Goal: Find specific page/section: Find specific page/section

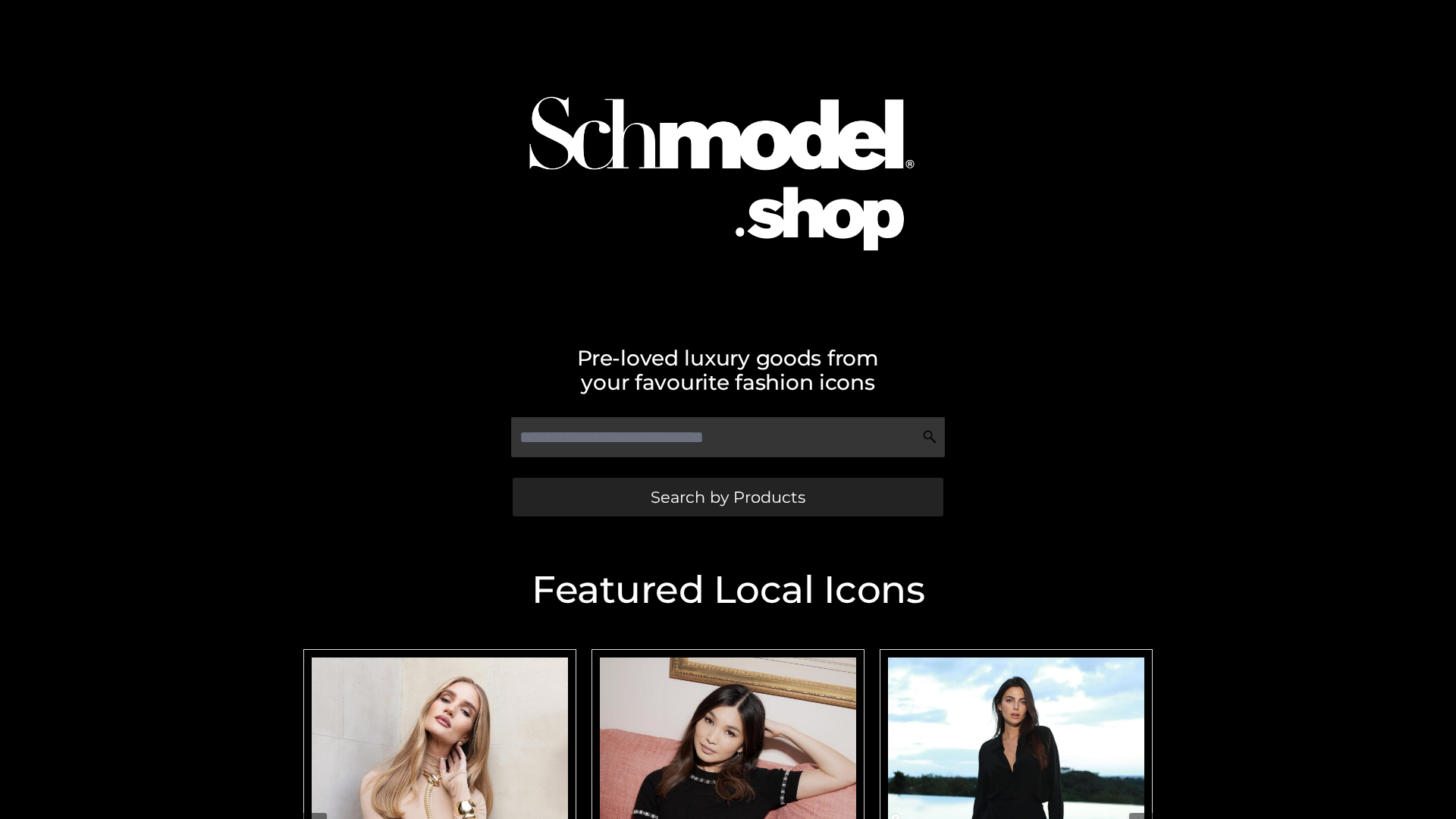
click at [727, 496] on span "Search by Products" at bounding box center [728, 497] width 155 height 16
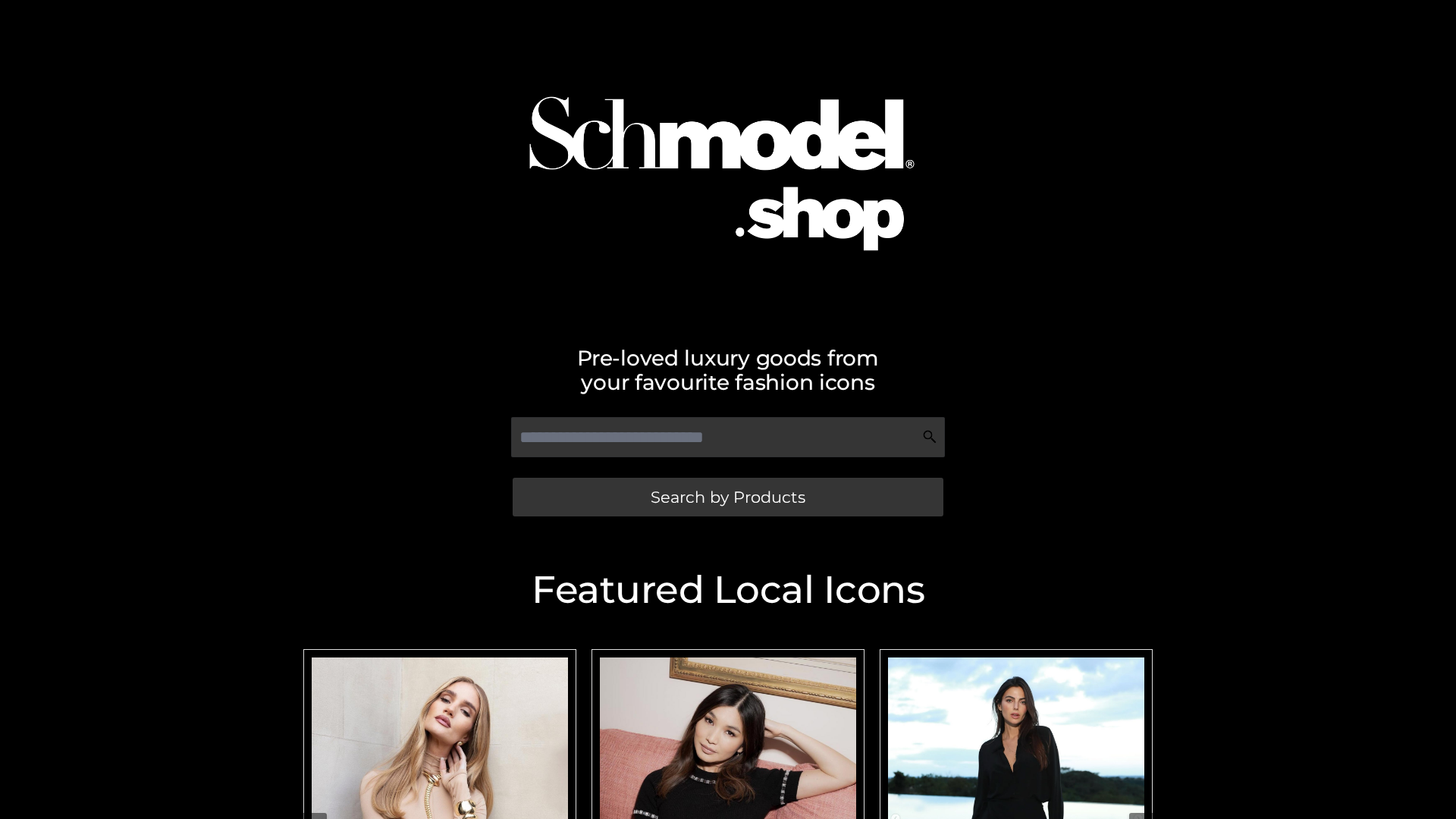
click at [727, 496] on span "Search by Products" at bounding box center [728, 497] width 155 height 16
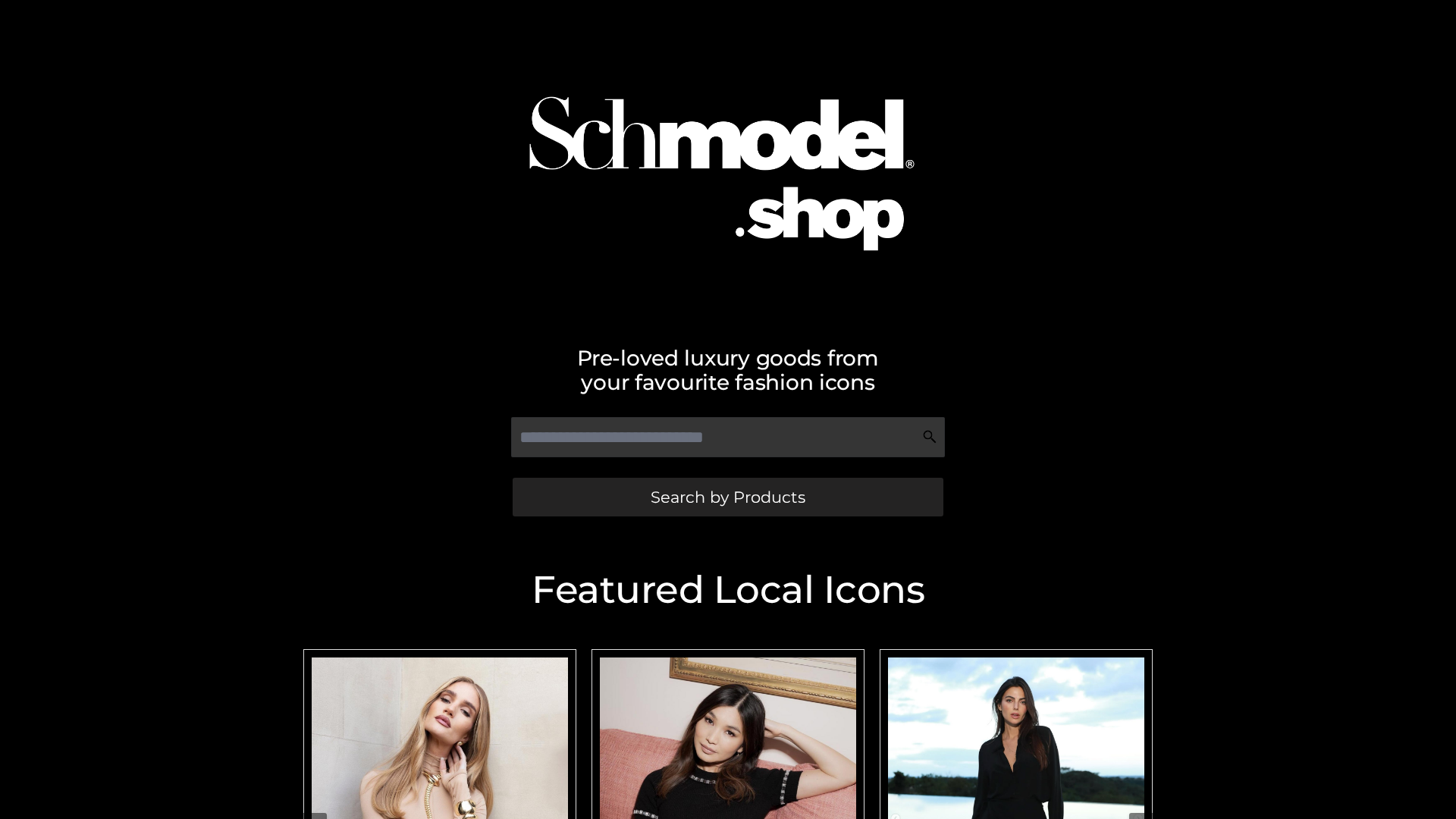
click at [727, 496] on span "Search by Products" at bounding box center [728, 497] width 155 height 16
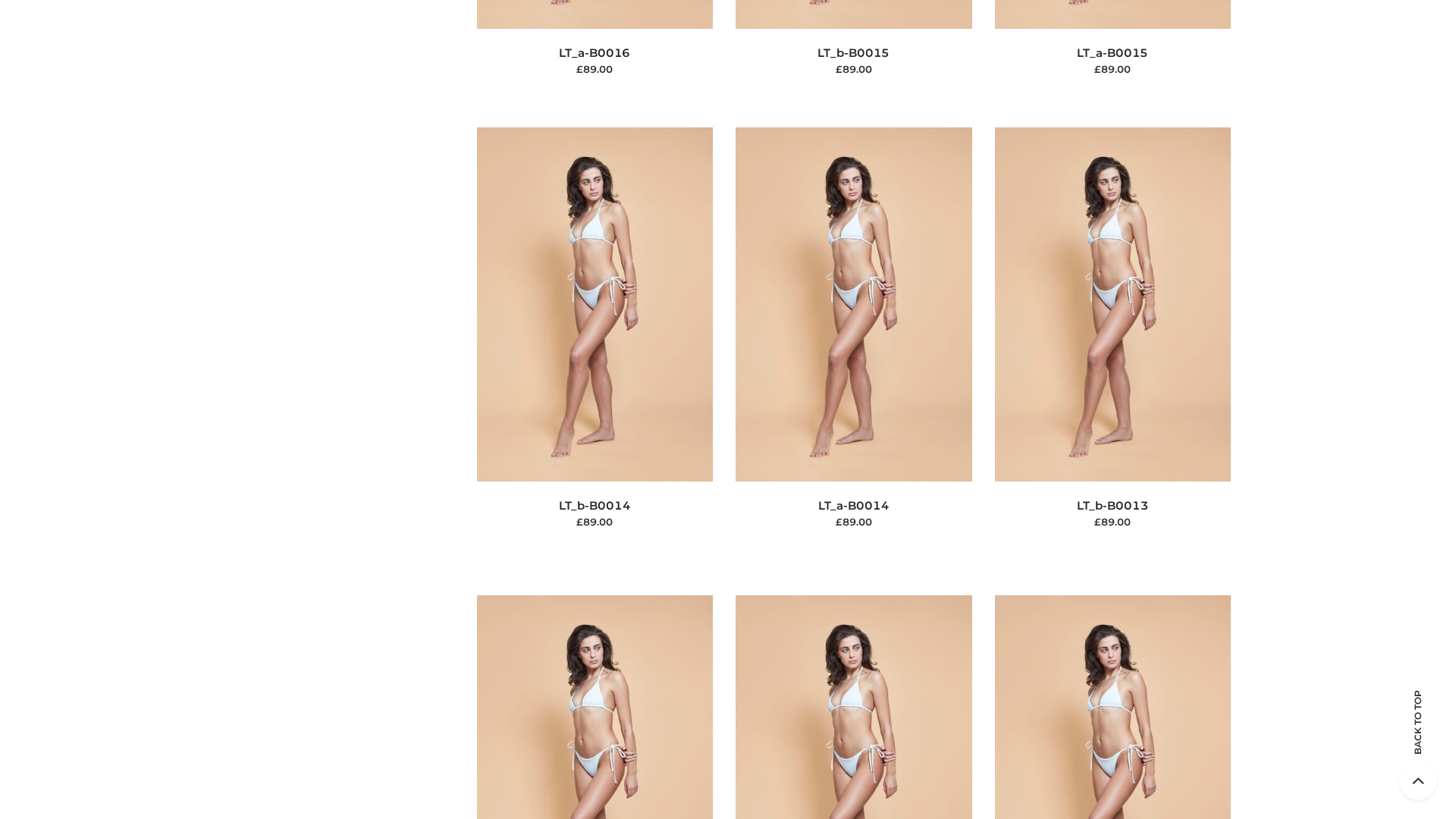
scroll to position [5392, 0]
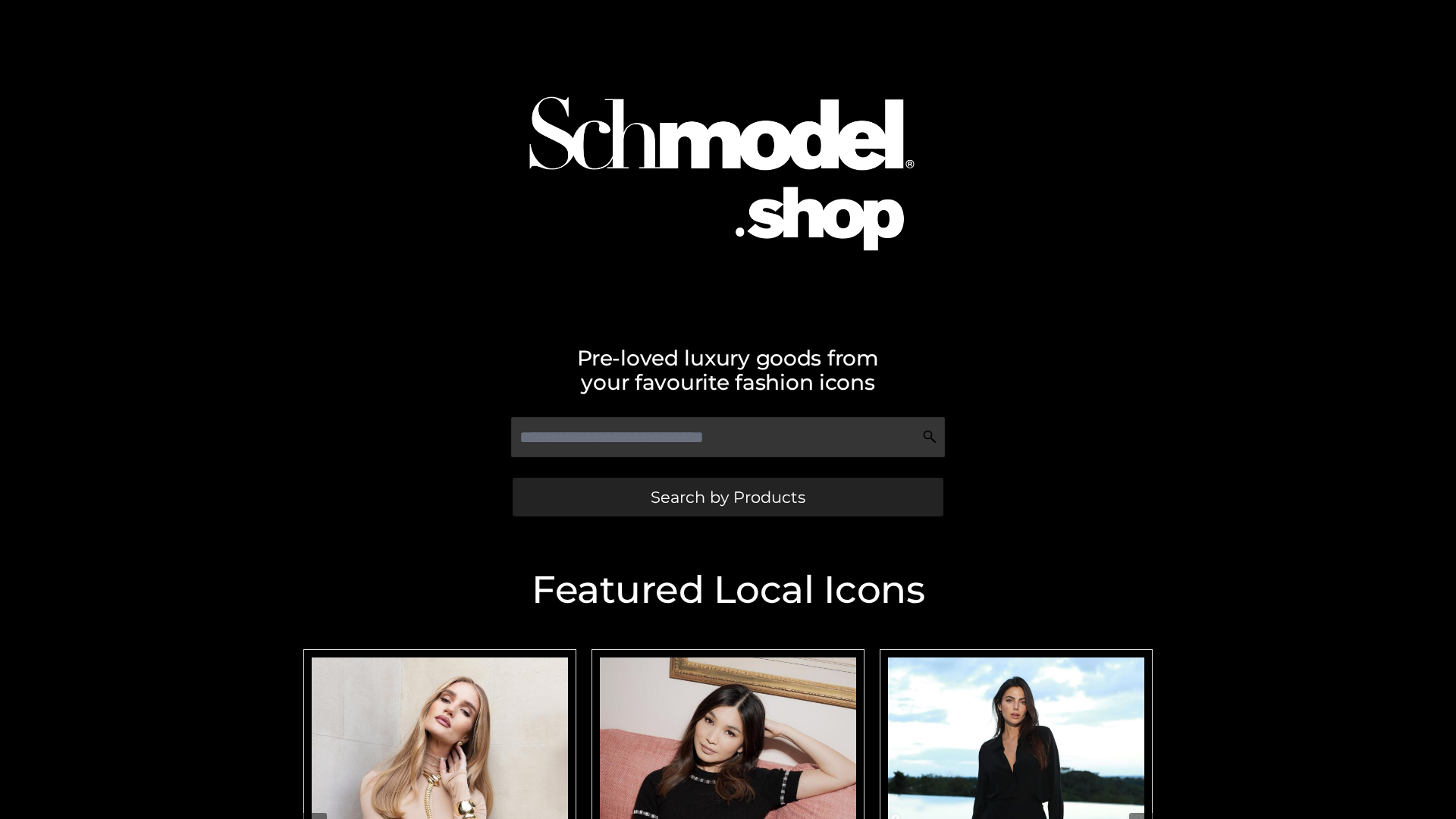
click at [727, 496] on span "Search by Products" at bounding box center [728, 497] width 155 height 16
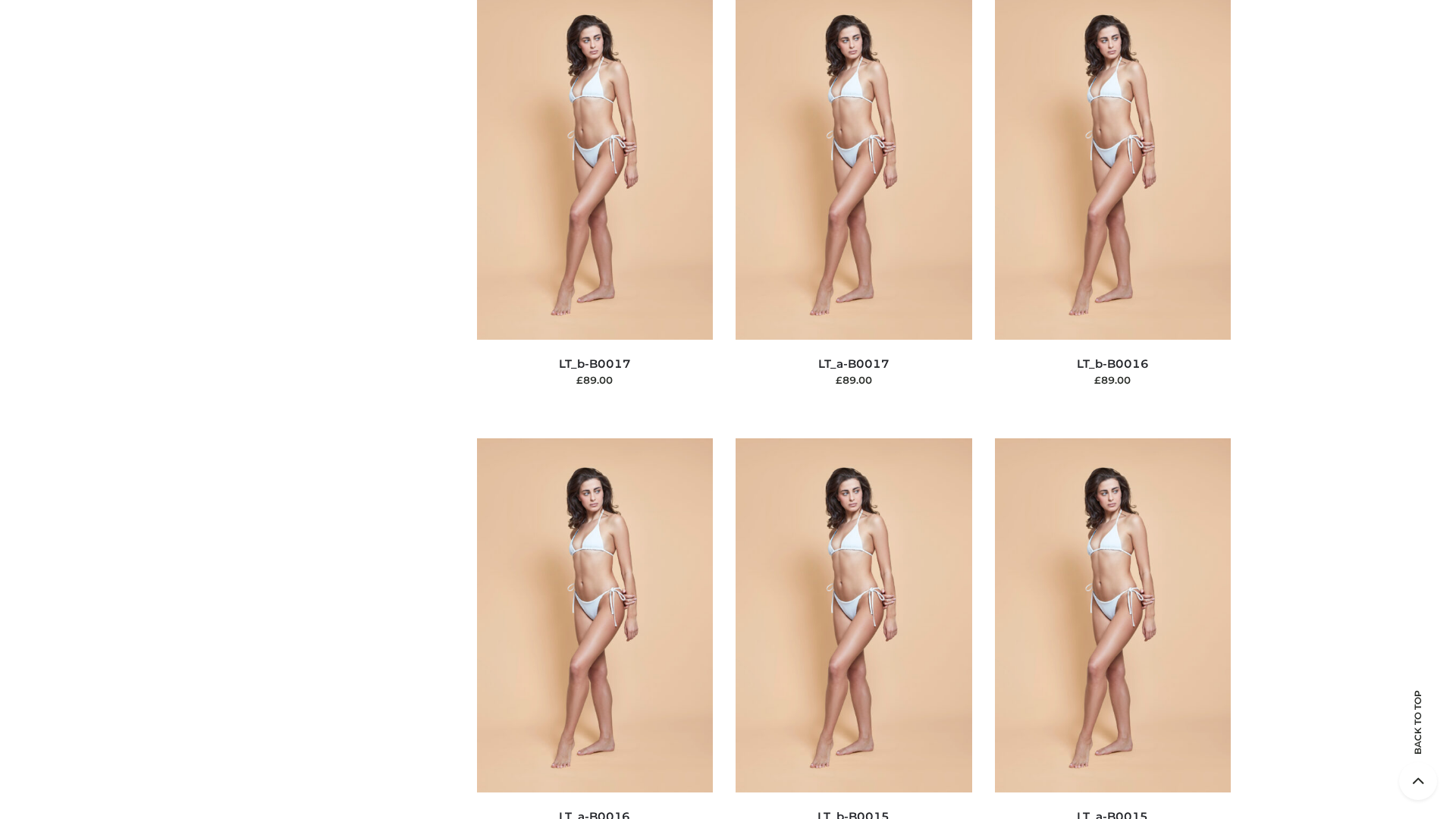
scroll to position [4983, 0]
